Goal: Information Seeking & Learning: Learn about a topic

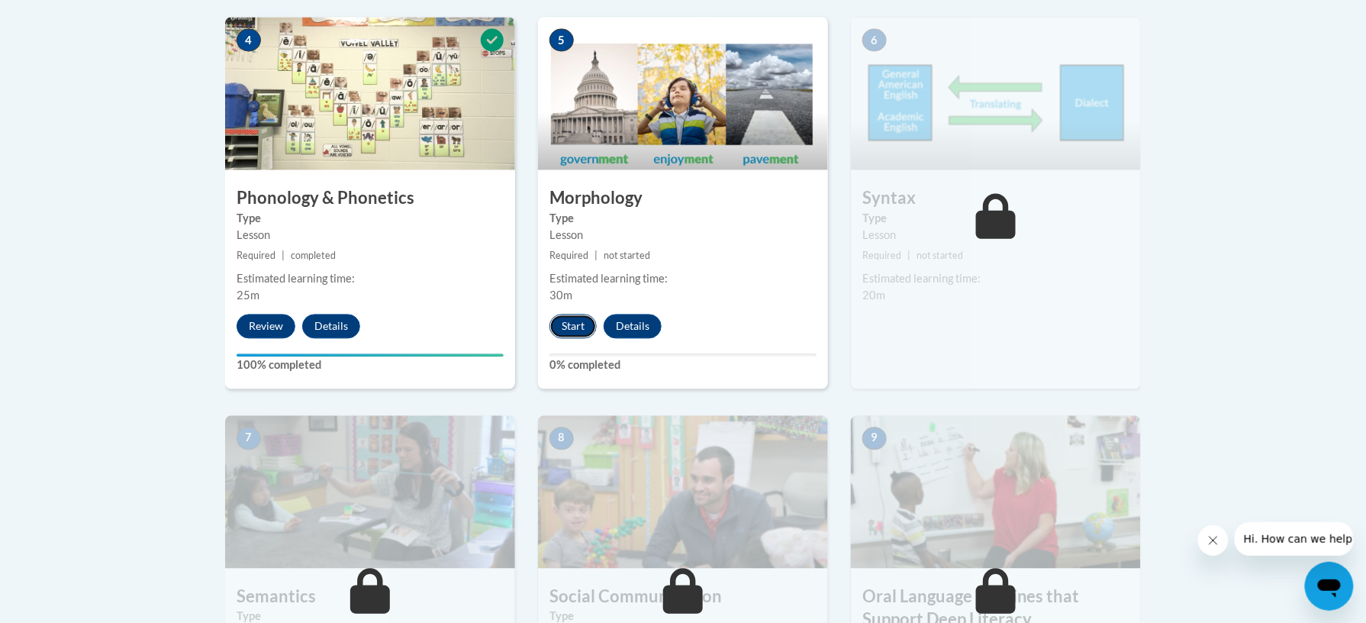
click at [581, 316] on button "Start" at bounding box center [572, 326] width 47 height 24
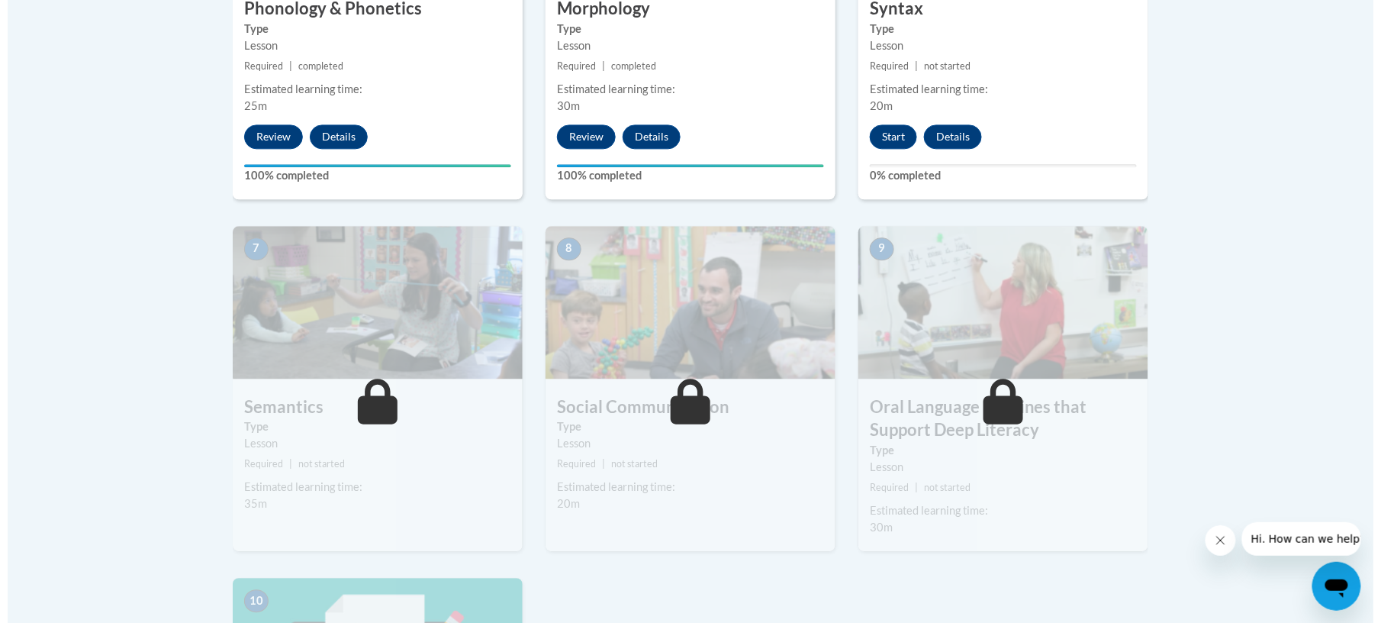
scroll to position [1103, 0]
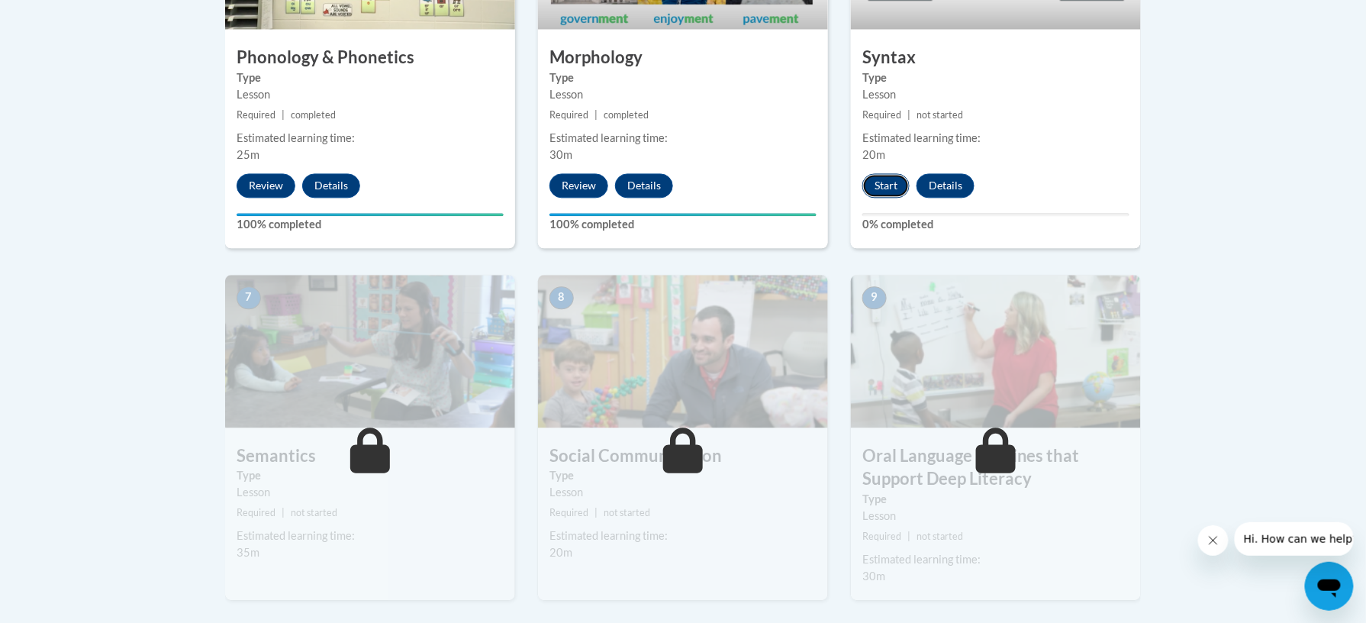
click at [895, 174] on button "Start" at bounding box center [885, 185] width 47 height 24
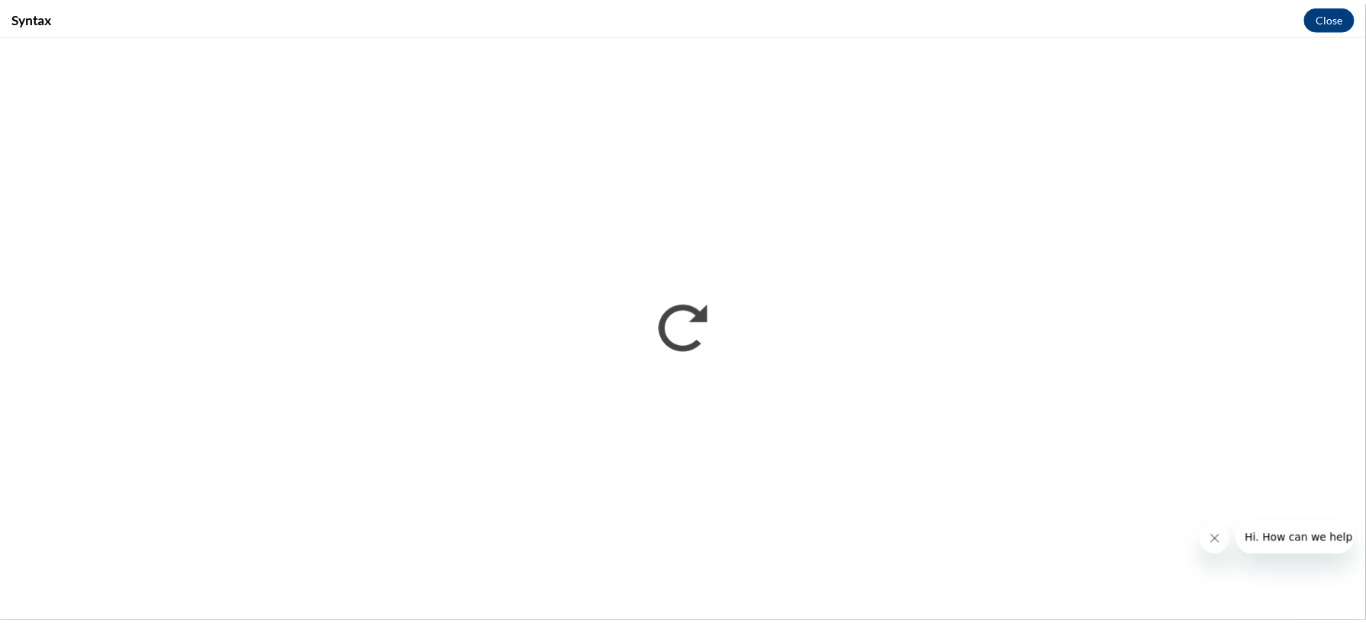
scroll to position [0, 0]
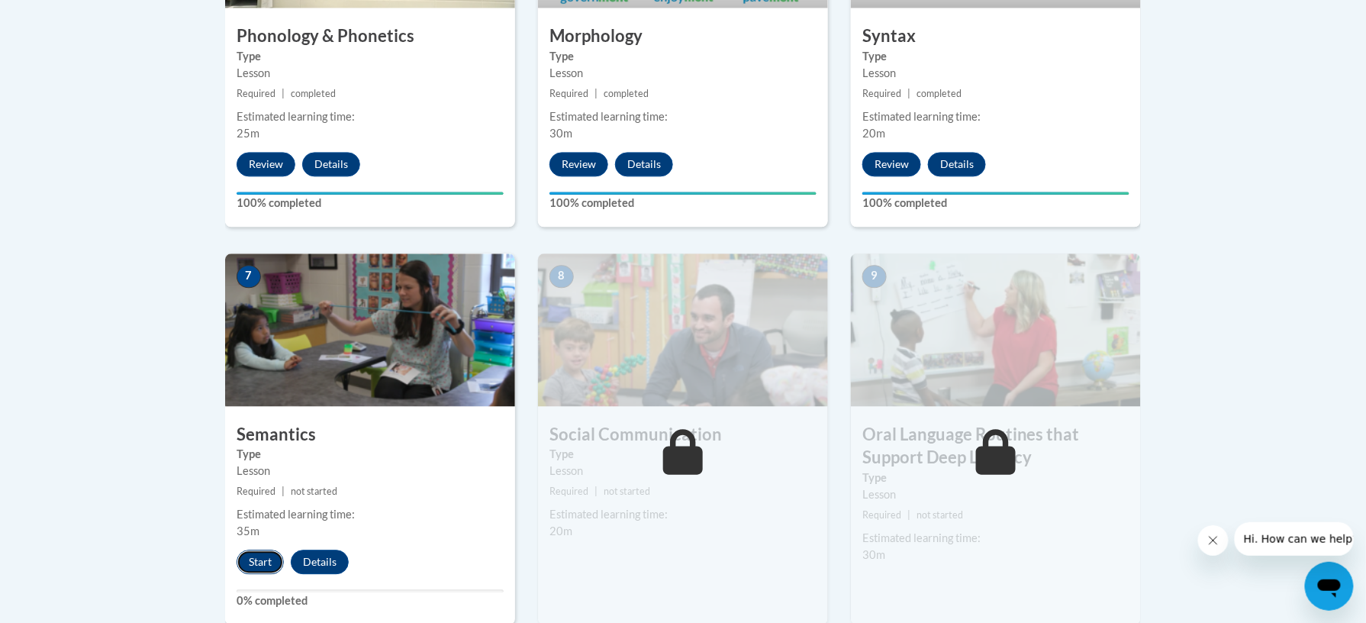
click at [253, 559] on button "Start" at bounding box center [260, 561] width 47 height 24
